Goal: Browse casually: Explore the website without a specific task or goal

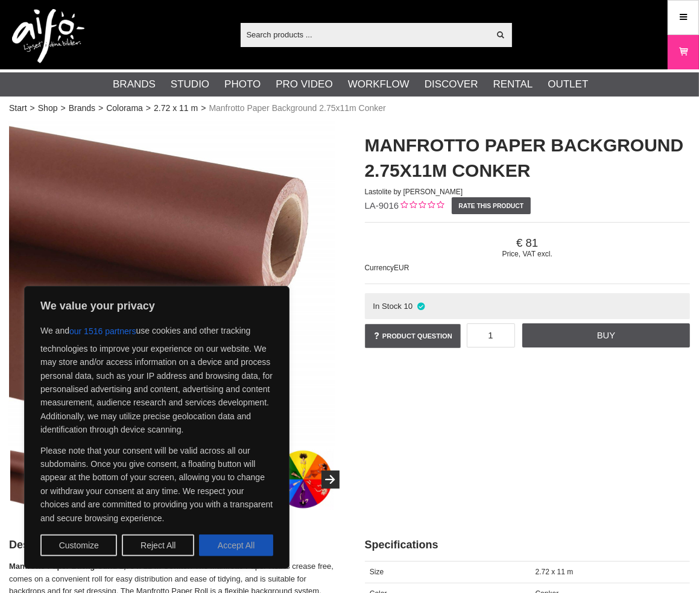
click at [222, 552] on button "Accept All" at bounding box center [236, 546] width 74 height 22
checkbox input "true"
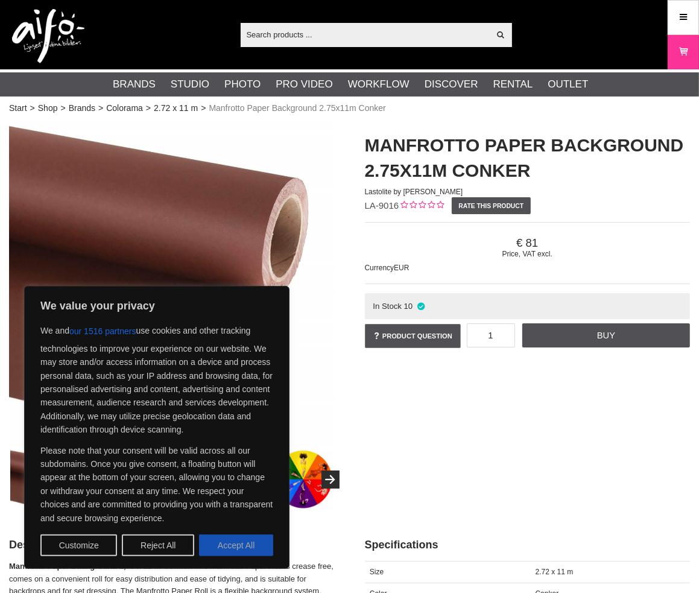
checkbox input "true"
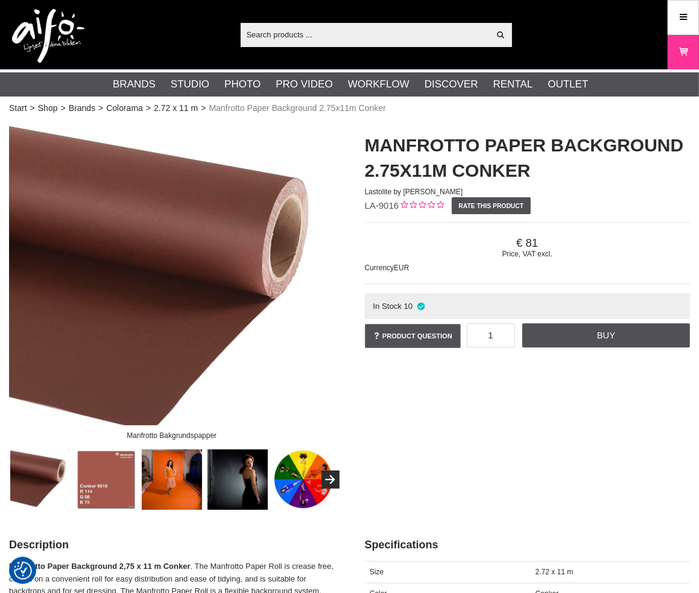
click at [83, 484] on img at bounding box center [106, 480] width 61 height 61
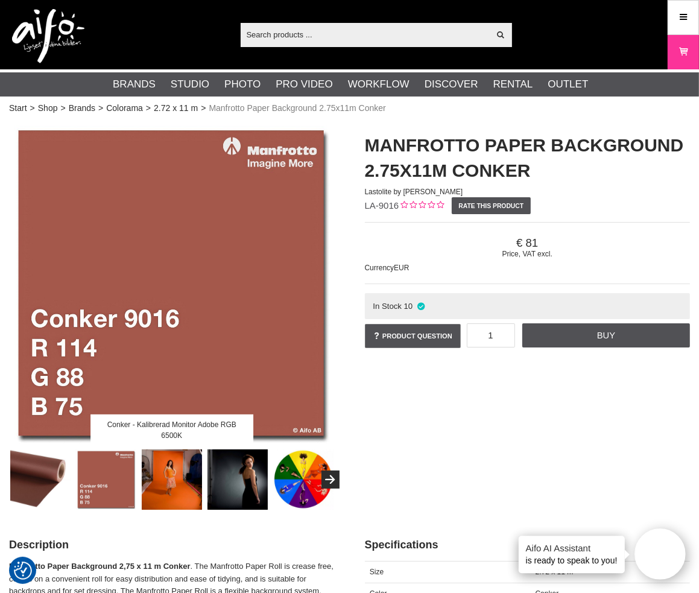
click at [46, 485] on img at bounding box center [40, 480] width 61 height 61
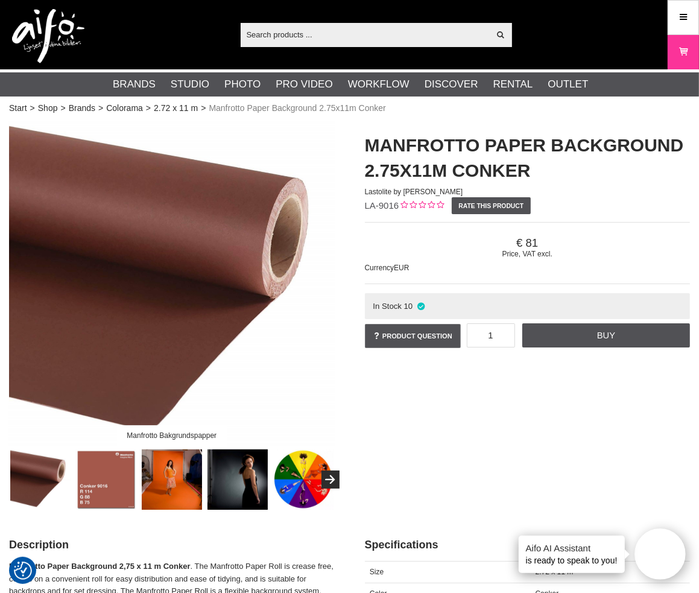
click at [101, 485] on img at bounding box center [106, 480] width 61 height 61
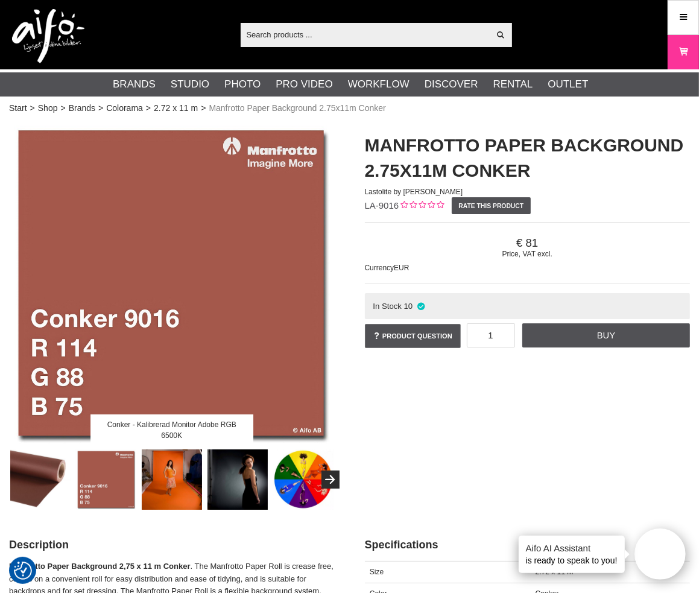
click at [302, 490] on img at bounding box center [303, 480] width 61 height 61
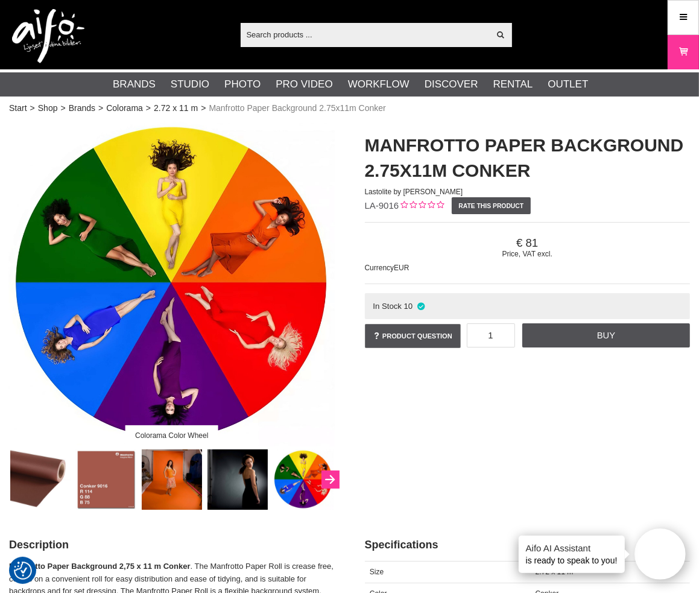
click at [335, 477] on button "Next" at bounding box center [331, 480] width 18 height 18
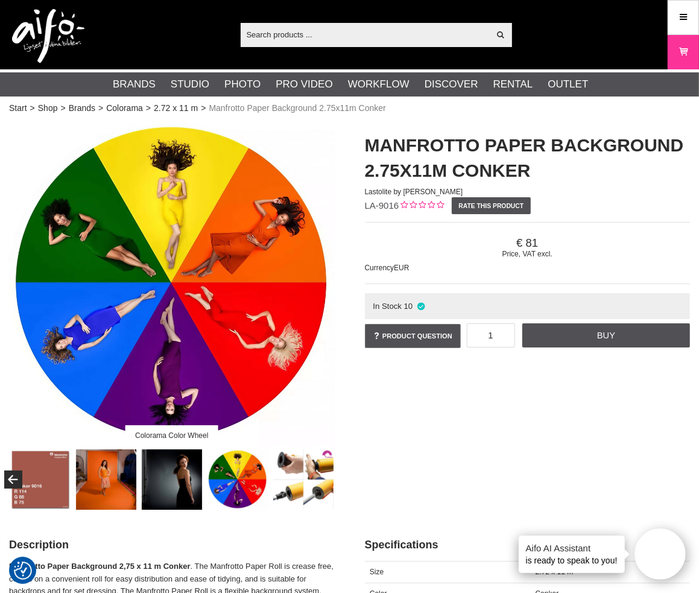
click at [335, 477] on div at bounding box center [139, 480] width 395 height 61
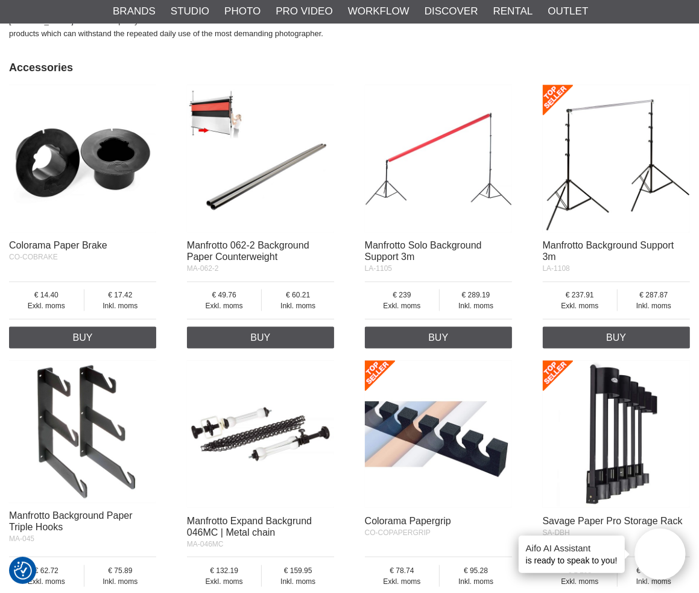
scroll to position [1509, 0]
